Goal: Task Accomplishment & Management: Complete application form

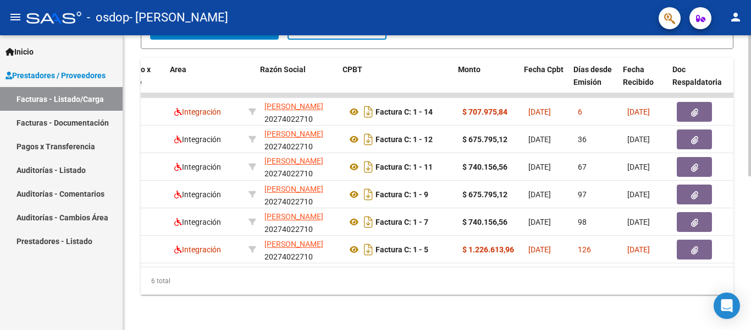
scroll to position [0, 189]
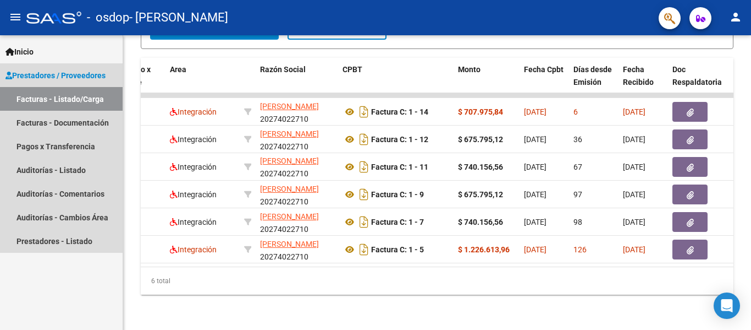
click at [52, 102] on link "Facturas - Listado/Carga" at bounding box center [61, 99] width 123 height 24
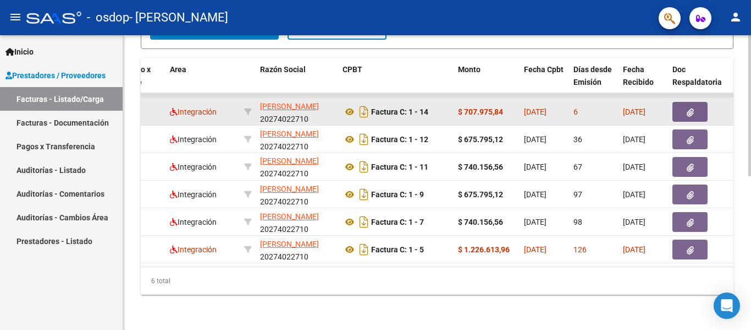
click at [211, 107] on div "Integración" at bounding box center [202, 112] width 65 height 13
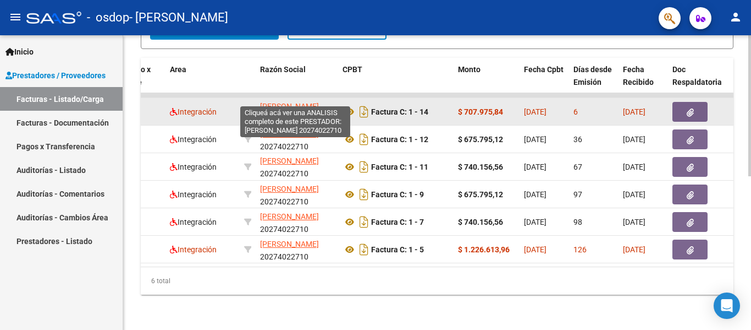
click at [267, 102] on span "[PERSON_NAME]" at bounding box center [289, 106] width 59 height 9
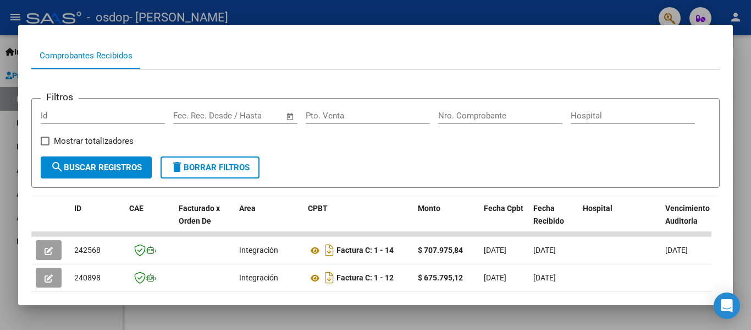
scroll to position [220, 0]
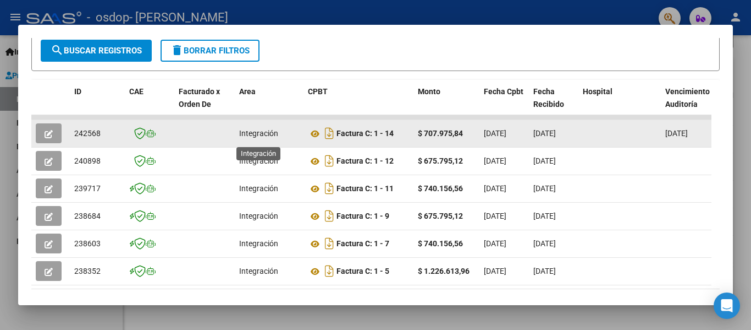
click at [259, 138] on span "Integración" at bounding box center [258, 133] width 39 height 9
click at [330, 134] on icon "Descargar documento" at bounding box center [329, 133] width 14 height 18
click at [52, 138] on icon "button" at bounding box center [49, 134] width 8 height 8
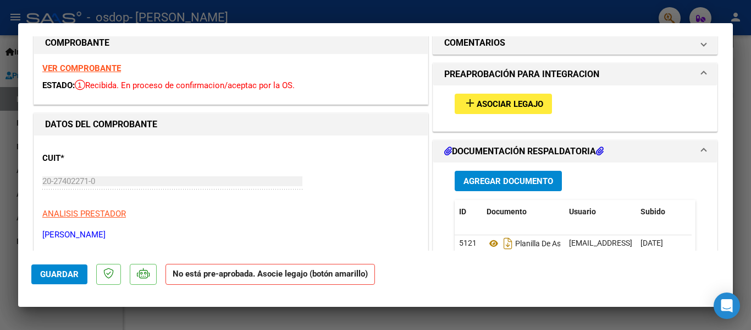
scroll to position [0, 0]
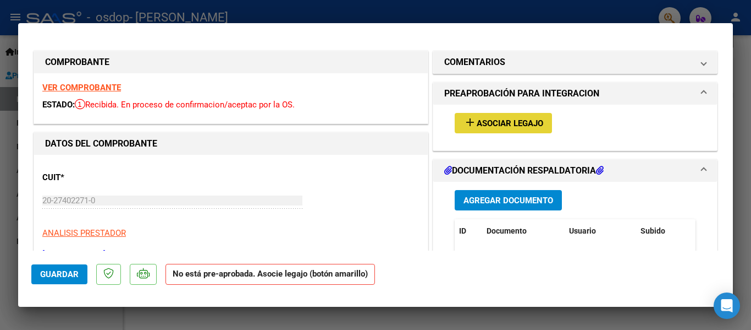
click at [537, 121] on span "Asociar Legajo" at bounding box center [510, 123] width 67 height 10
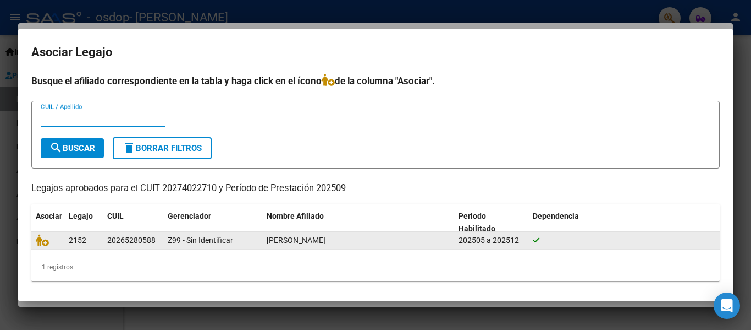
click at [70, 240] on span "2152" at bounding box center [78, 239] width 18 height 9
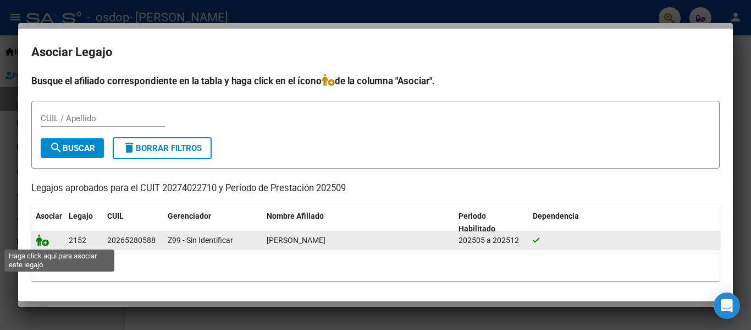
click at [41, 240] on icon at bounding box center [42, 240] width 13 height 12
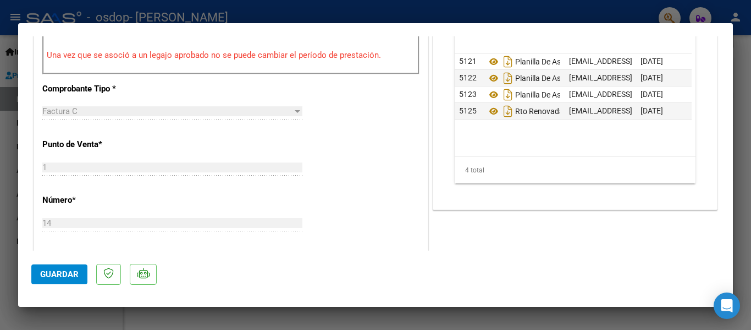
scroll to position [385, 0]
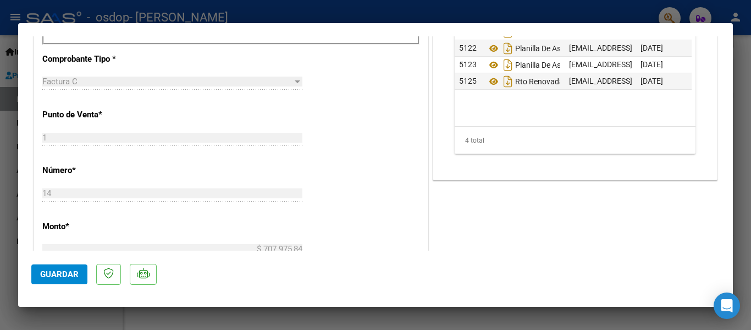
click at [48, 273] on span "Guardar" at bounding box center [59, 274] width 39 height 10
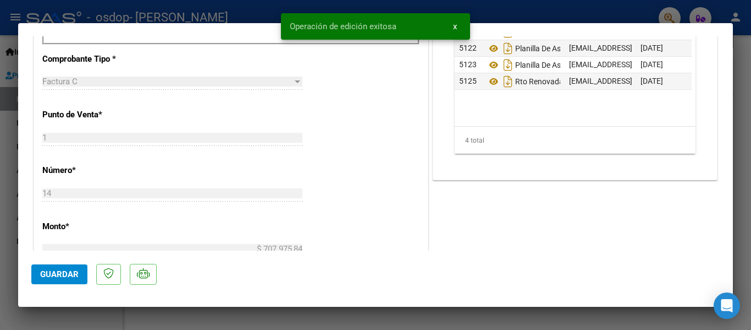
click at [541, 12] on div at bounding box center [375, 165] width 751 height 330
type input "$ 0,00"
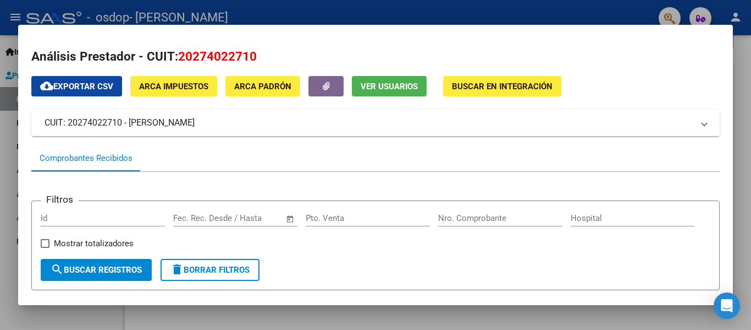
scroll to position [0, 0]
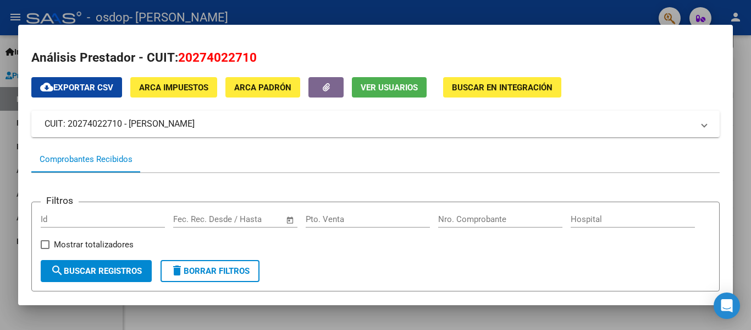
click at [351, 10] on div at bounding box center [375, 165] width 751 height 330
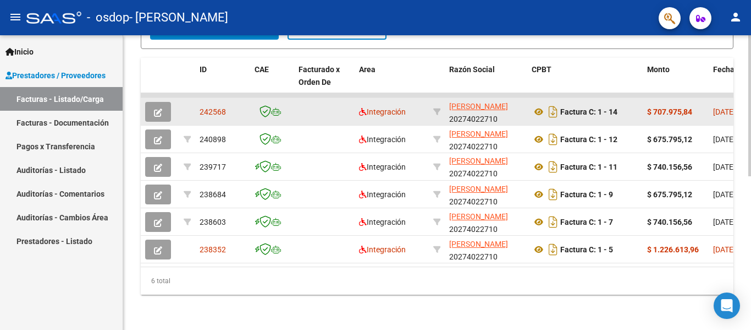
click at [339, 106] on datatable-body-cell at bounding box center [324, 111] width 61 height 27
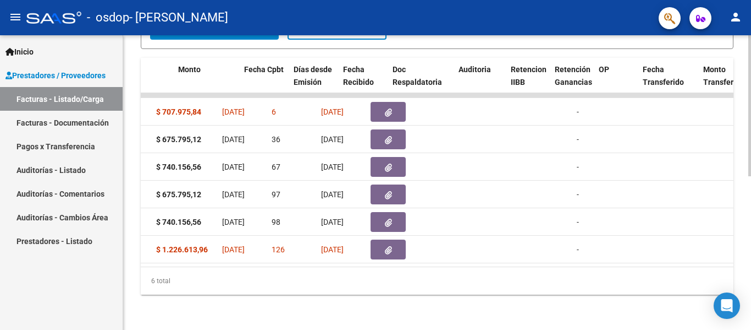
scroll to position [0, 550]
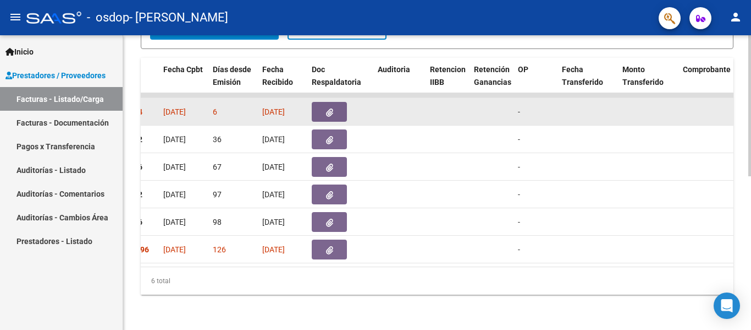
click at [276, 107] on span "[DATE]" at bounding box center [273, 111] width 23 height 9
click at [186, 107] on span "[DATE]" at bounding box center [174, 111] width 23 height 9
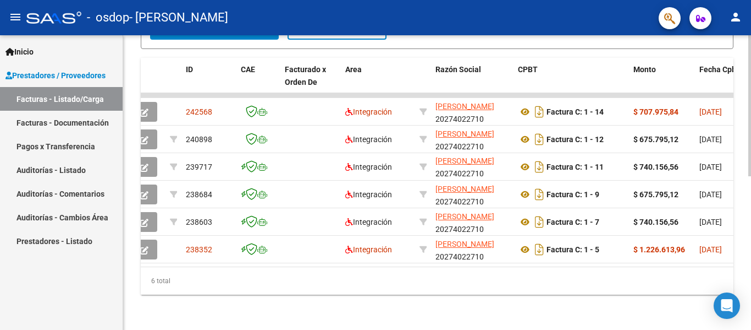
scroll to position [0, 0]
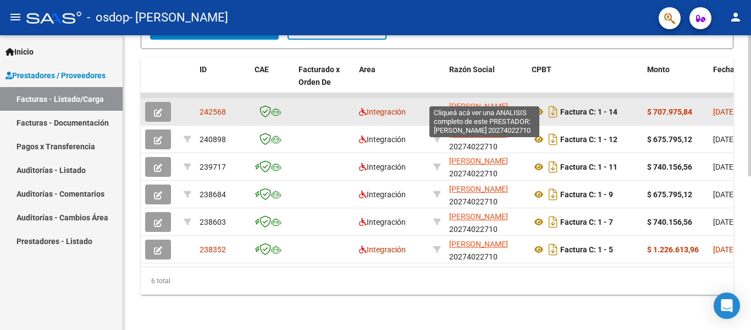
click at [470, 102] on span "[PERSON_NAME]" at bounding box center [478, 106] width 59 height 9
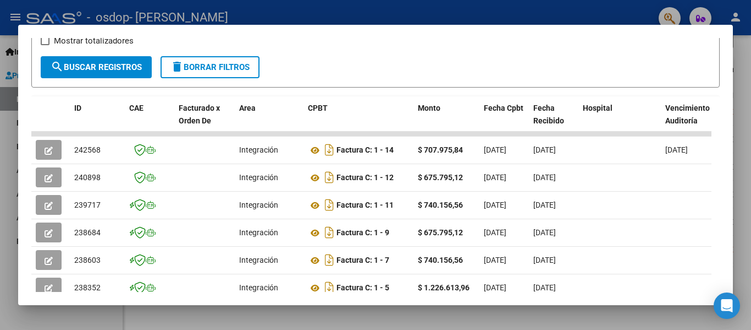
scroll to position [220, 0]
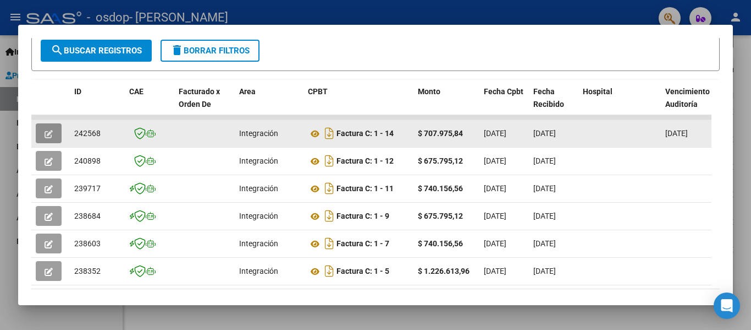
click at [46, 138] on icon "button" at bounding box center [49, 134] width 8 height 8
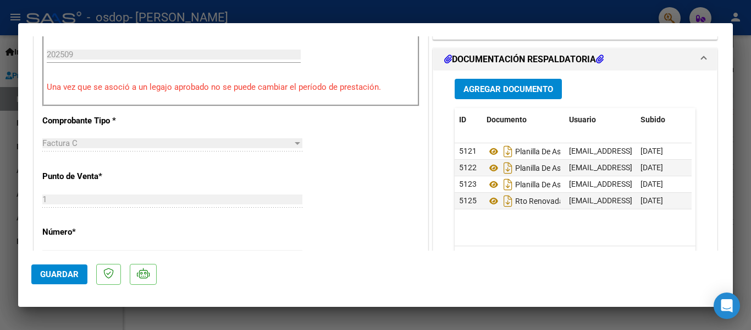
scroll to position [385, 0]
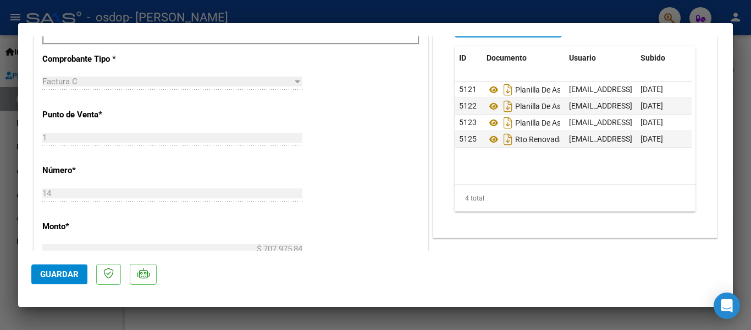
click at [157, 314] on div at bounding box center [375, 165] width 751 height 330
type input "$ 0,00"
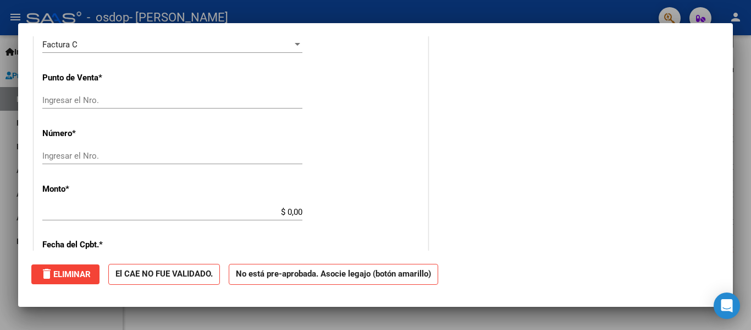
scroll to position [0, 0]
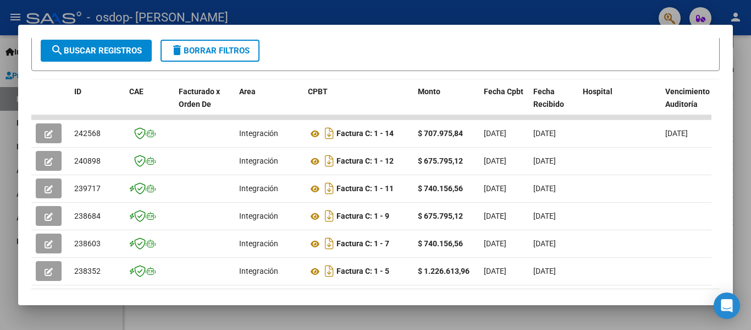
click at [282, 5] on div at bounding box center [375, 165] width 751 height 330
